Goal: Task Accomplishment & Management: Manage account settings

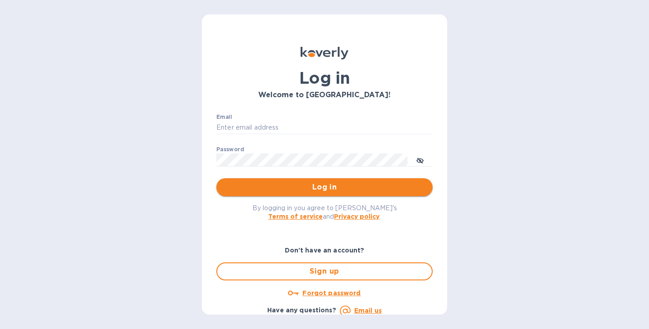
type input "jon@legendaustralia.com"
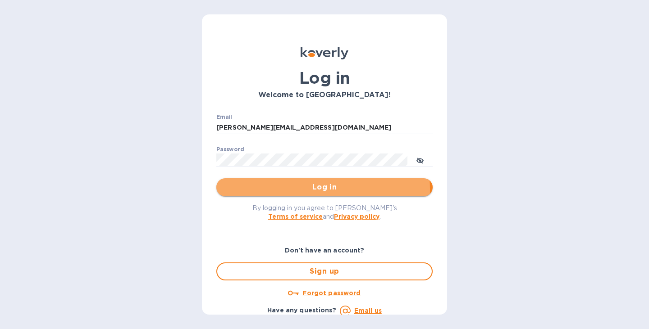
click at [312, 189] on span "Log in" at bounding box center [324, 187] width 202 height 11
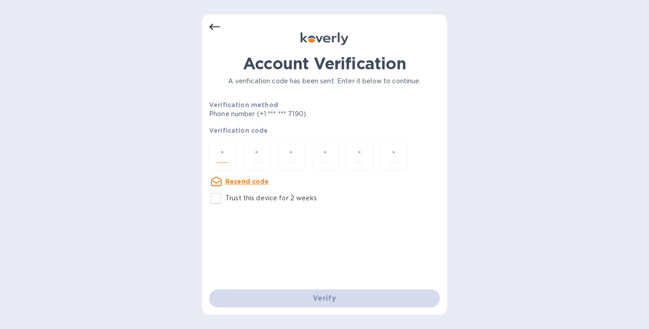
click at [225, 154] on input "number" at bounding box center [223, 154] width 12 height 17
type input "8"
type input "6"
type input "7"
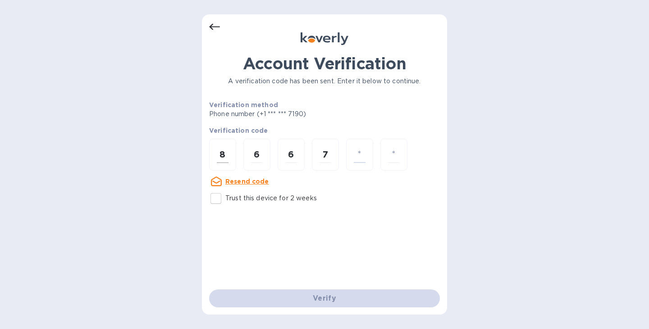
type input "9"
type input "1"
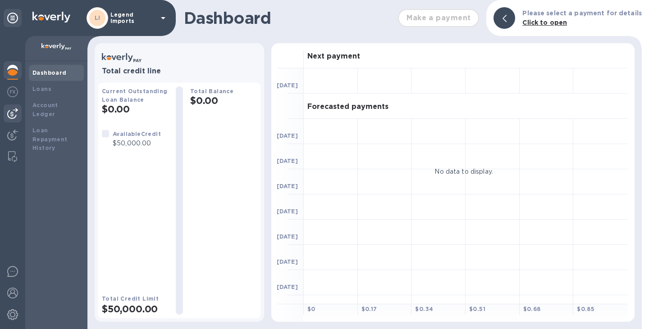
click at [16, 118] on img at bounding box center [12, 113] width 11 height 11
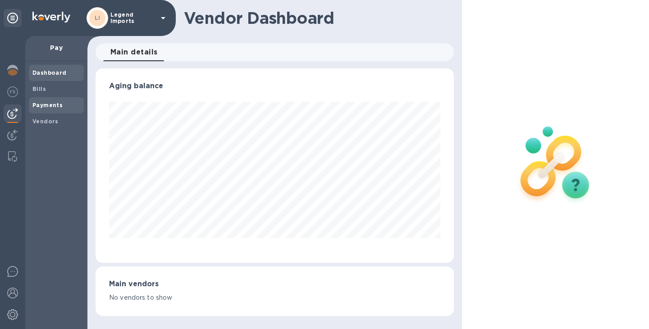
scroll to position [195, 358]
click at [42, 91] on b "Bills" at bounding box center [39, 89] width 14 height 7
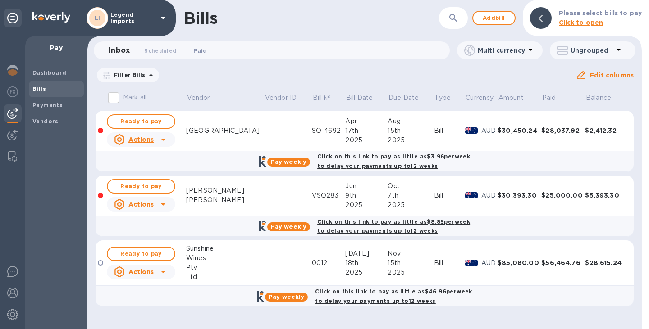
click at [195, 50] on span "Paid 0" at bounding box center [200, 50] width 14 height 9
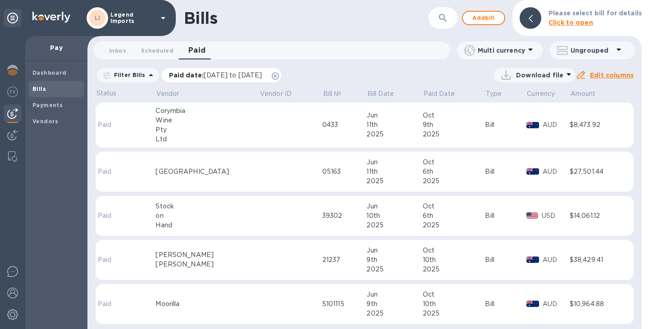
click at [279, 74] on icon at bounding box center [275, 76] width 7 height 7
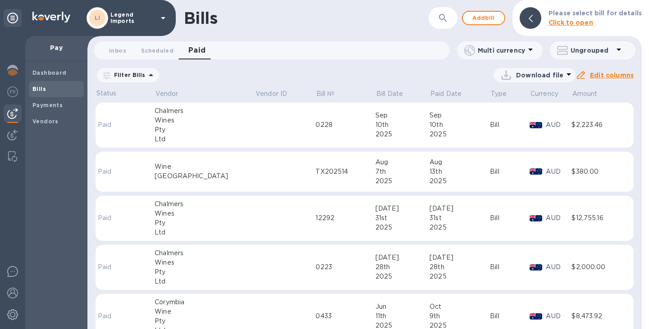
click at [149, 76] on icon at bounding box center [151, 75] width 5 height 2
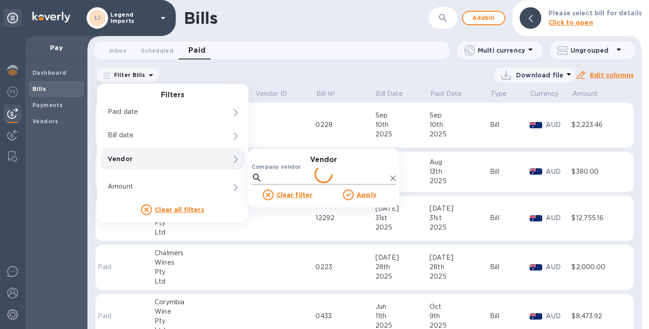
click at [264, 174] on div at bounding box center [323, 178] width 144 height 14
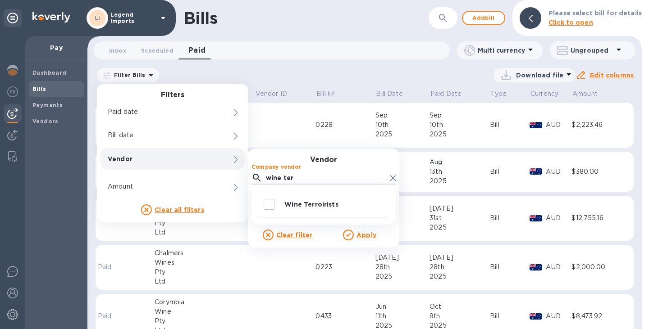
type input "wine ter"
click at [319, 209] on p "Wine Terroirists" at bounding box center [334, 204] width 100 height 9
checkbox input "true"
click at [363, 238] on u "Apply" at bounding box center [366, 235] width 20 height 7
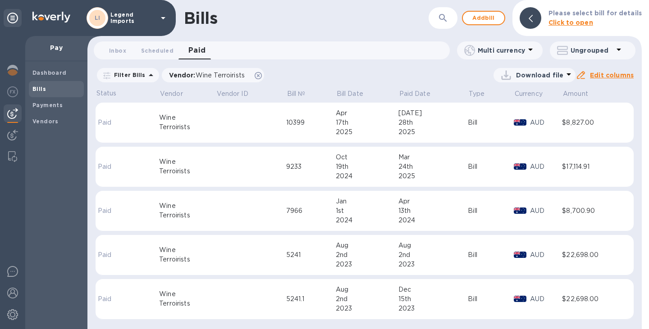
click at [255, 121] on td at bounding box center [251, 123] width 70 height 41
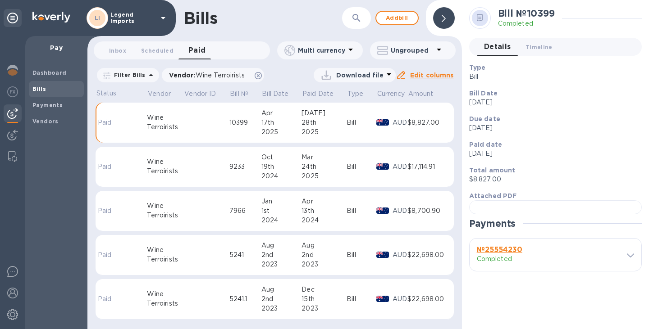
click at [214, 178] on td at bounding box center [207, 167] width 46 height 41
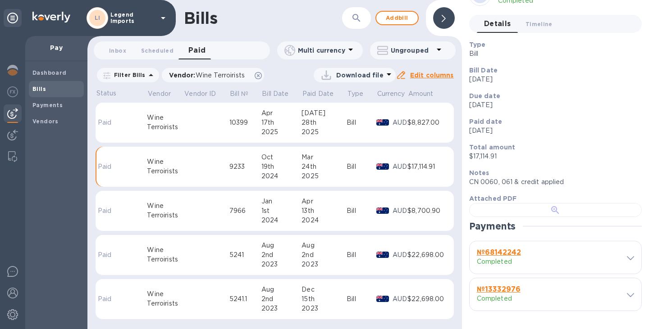
scroll to position [166, 0]
click at [236, 226] on td "7966" at bounding box center [245, 211] width 32 height 41
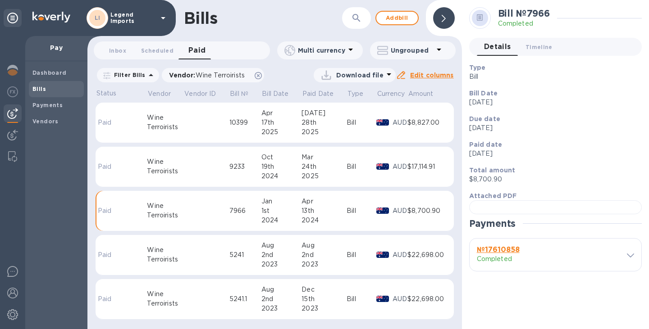
click at [206, 267] on td at bounding box center [207, 255] width 46 height 41
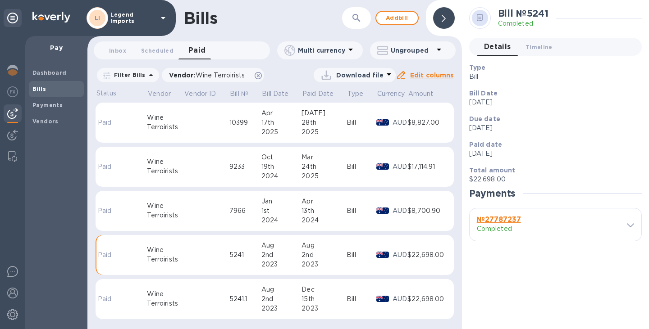
click at [236, 216] on div "7966" at bounding box center [245, 210] width 32 height 9
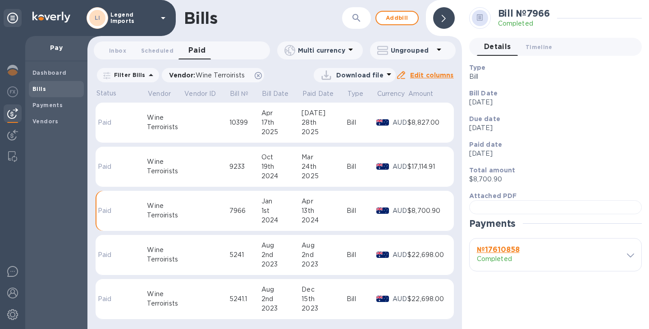
click at [223, 176] on td at bounding box center [207, 167] width 46 height 41
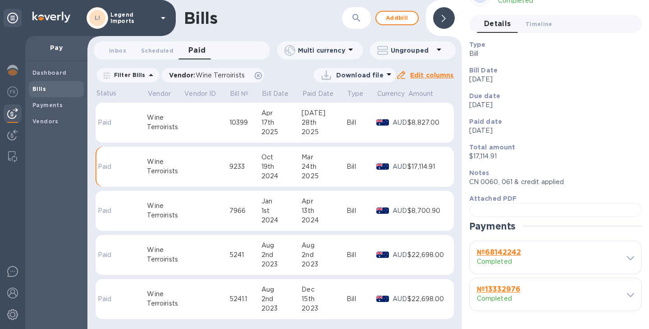
scroll to position [86, 0]
click at [274, 127] on div "17th" at bounding box center [281, 122] width 41 height 9
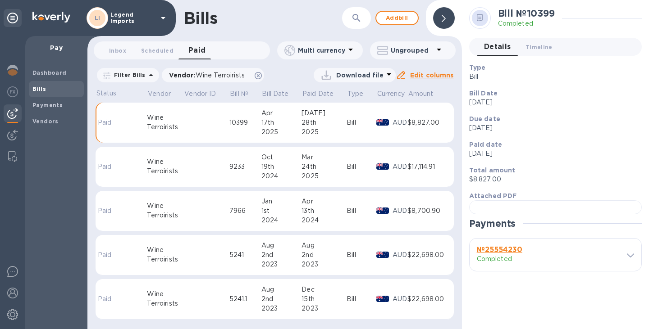
scroll to position [86, 0]
